Goal: Check status: Check status

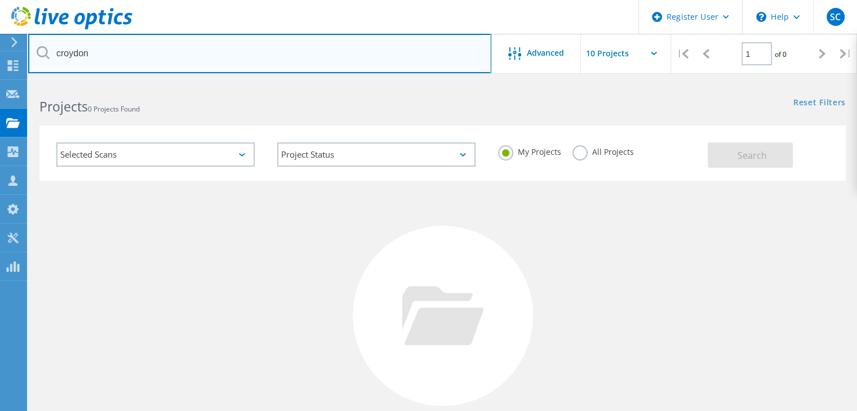
click at [183, 63] on input "croydon" at bounding box center [259, 53] width 463 height 39
type input "2927816"
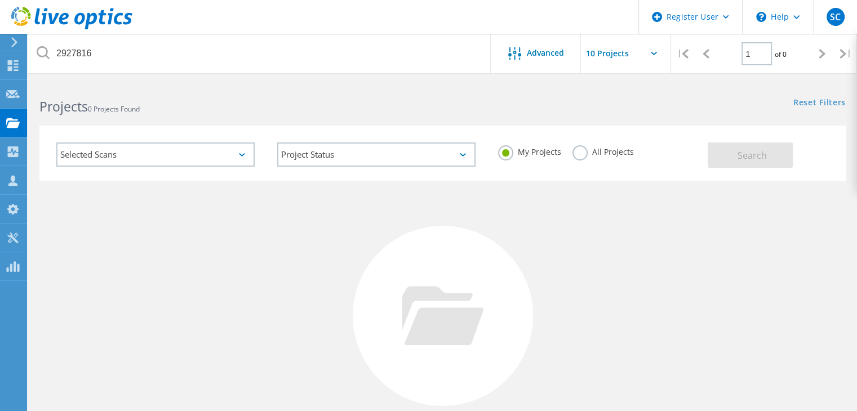
click at [586, 150] on label "All Projects" at bounding box center [602, 150] width 61 height 11
click at [0, 0] on input "All Projects" at bounding box center [0, 0] width 0 height 0
click at [713, 152] on button "Search" at bounding box center [750, 155] width 85 height 25
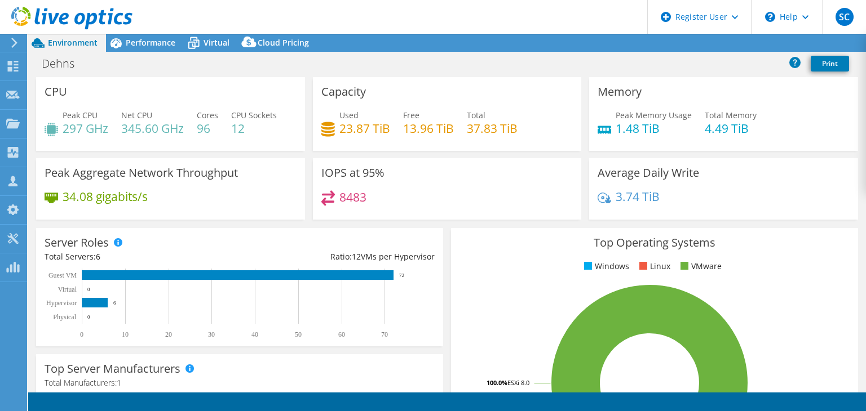
select select "EULondon"
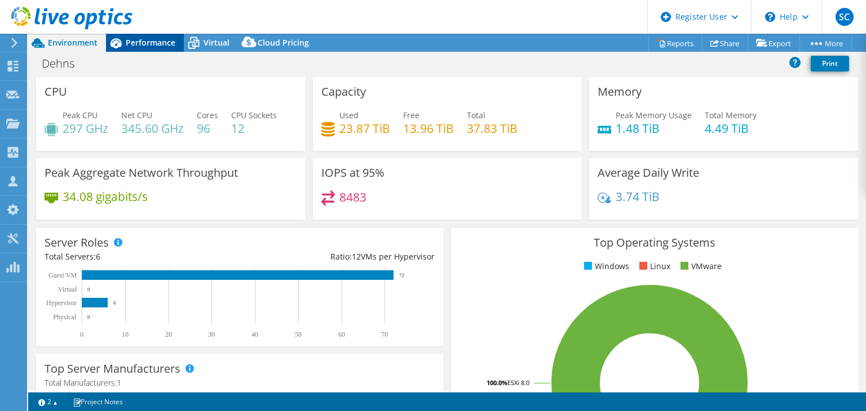
click at [144, 39] on span "Performance" at bounding box center [151, 42] width 50 height 11
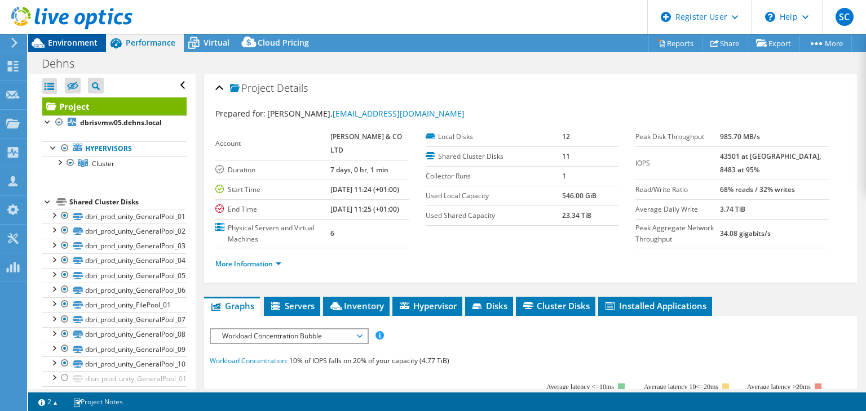
click at [90, 47] on span "Environment" at bounding box center [73, 42] width 50 height 11
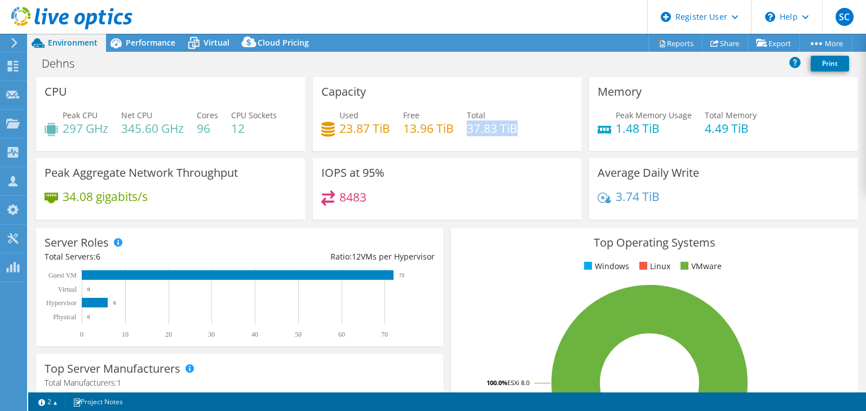
drag, startPoint x: 465, startPoint y: 127, endPoint x: 520, endPoint y: 132, distance: 54.9
click at [520, 132] on div "Used 23.87 TiB Free 13.96 TiB Total 37.83 TiB" at bounding box center [447, 127] width 252 height 37
click at [156, 43] on span "Performance" at bounding box center [151, 42] width 50 height 11
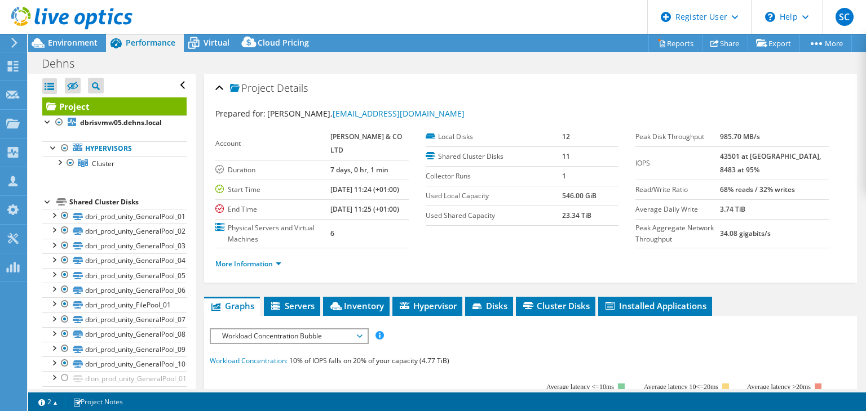
scroll to position [156, 0]
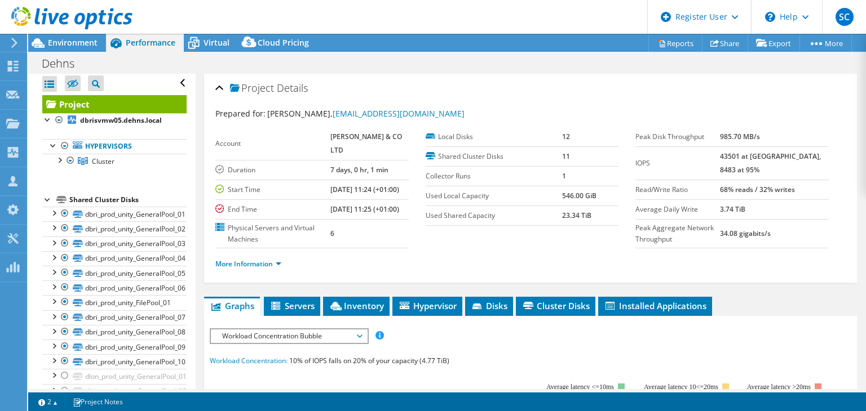
scroll to position [0, 0]
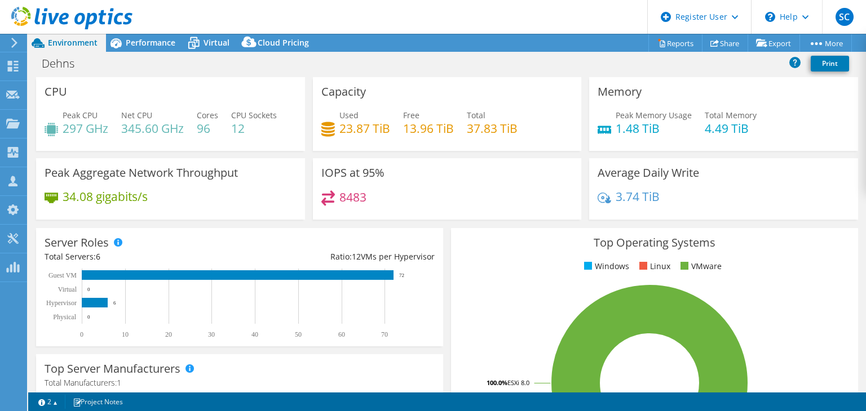
select select "EULondon"
select select "USD"
select select "EULondon"
select select "USD"
click at [401, 275] on text "72" at bounding box center [401, 276] width 5 height 6
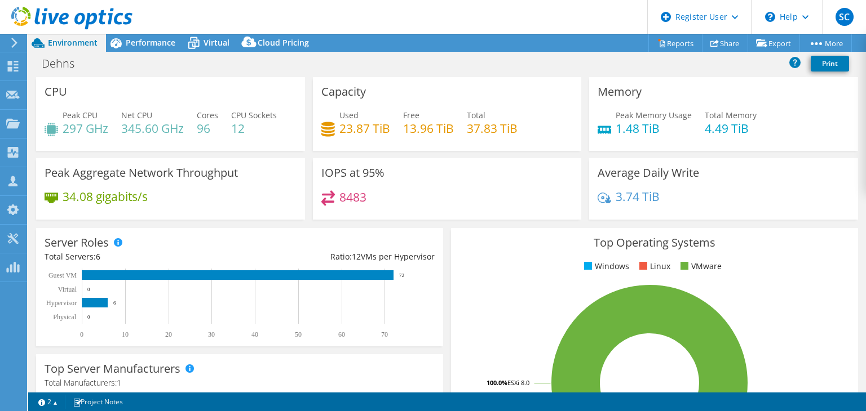
click at [401, 275] on text "72" at bounding box center [401, 276] width 5 height 6
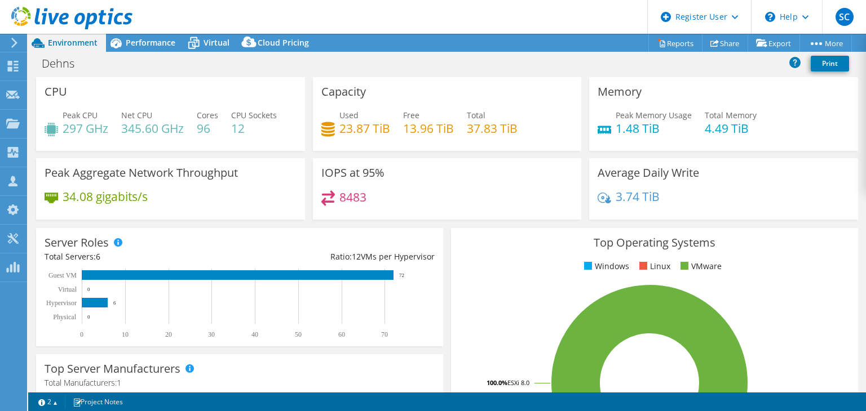
click at [401, 275] on text "72" at bounding box center [401, 276] width 5 height 6
drag, startPoint x: 403, startPoint y: 274, endPoint x: 393, endPoint y: 274, distance: 9.6
click at [393, 274] on icon "0 10 20 30 40 50 60 70 Physical Hypervisor Virtual Guest VM 0 6 0 72" at bounding box center [235, 304] width 380 height 70
select select "EULondon"
select select "USD"
